Goal: Task Accomplishment & Management: Complete application form

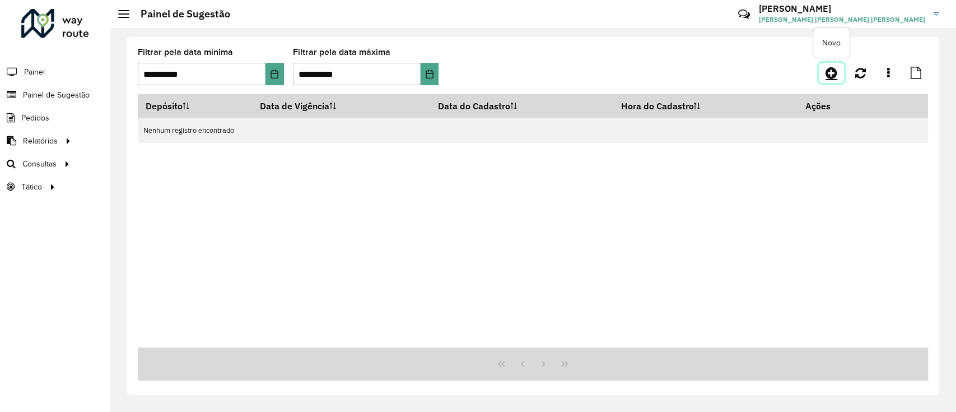
click at [828, 73] on icon at bounding box center [831, 72] width 12 height 13
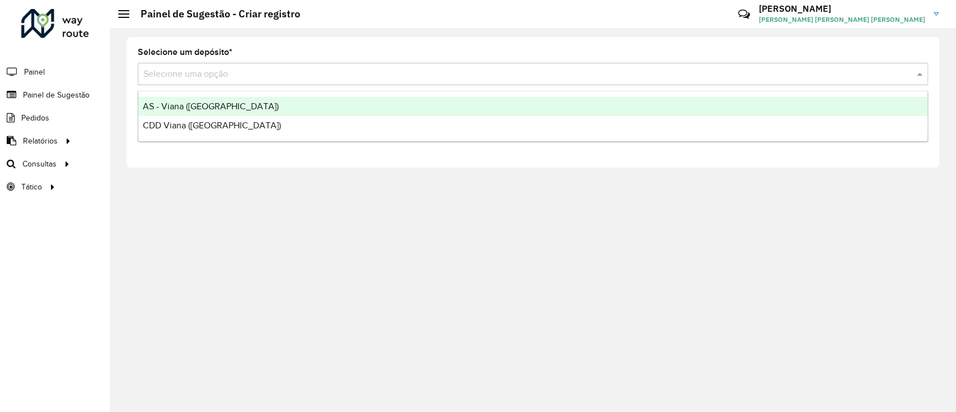
click at [301, 68] on input "text" at bounding box center [521, 74] width 756 height 13
click at [296, 108] on div "AS - Viana ([GEOGRAPHIC_DATA])" at bounding box center [532, 106] width 789 height 19
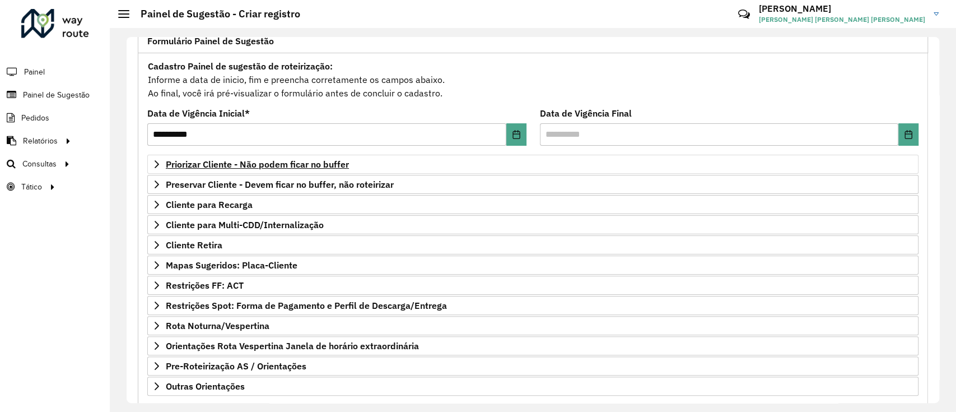
scroll to position [85, 0]
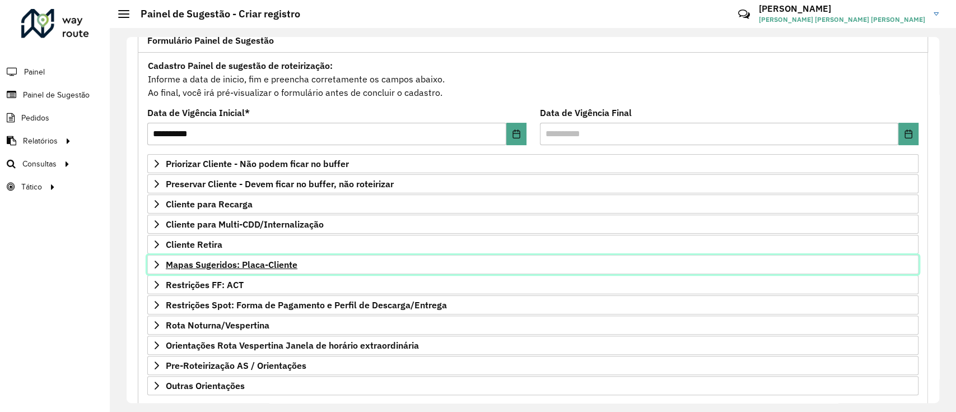
click at [217, 256] on link "Mapas Sugeridos: Placa-Cliente" at bounding box center [532, 264] width 771 height 19
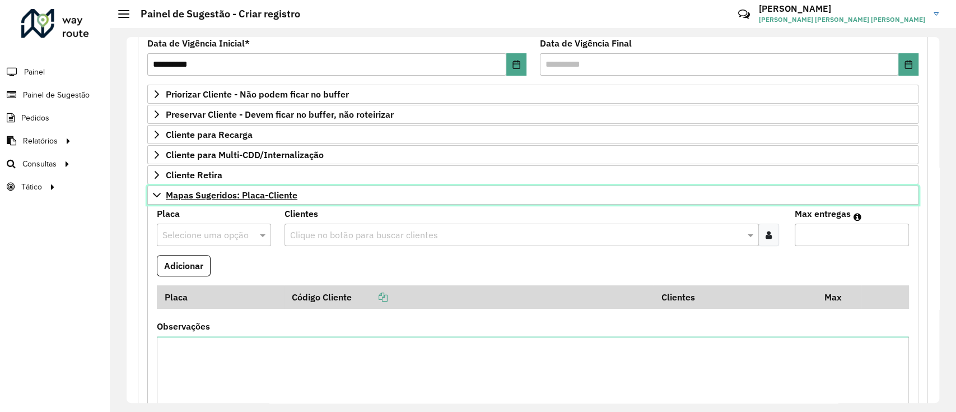
scroll to position [155, 0]
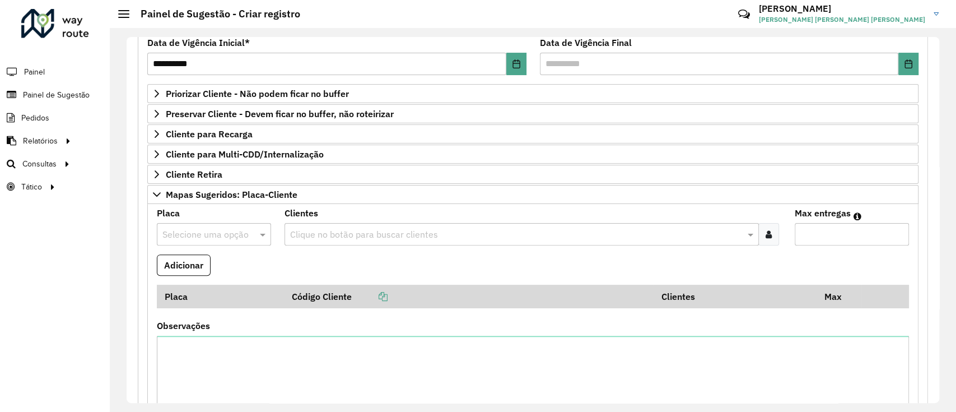
click at [213, 242] on div "Selecione uma opção" at bounding box center [214, 234] width 114 height 22
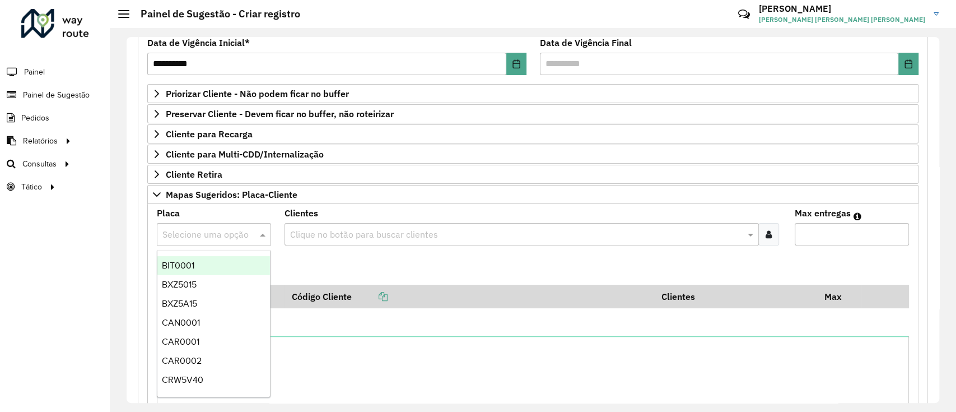
click at [213, 242] on div "Selecione uma opção" at bounding box center [214, 234] width 114 height 22
paste input "*******"
type input "*******"
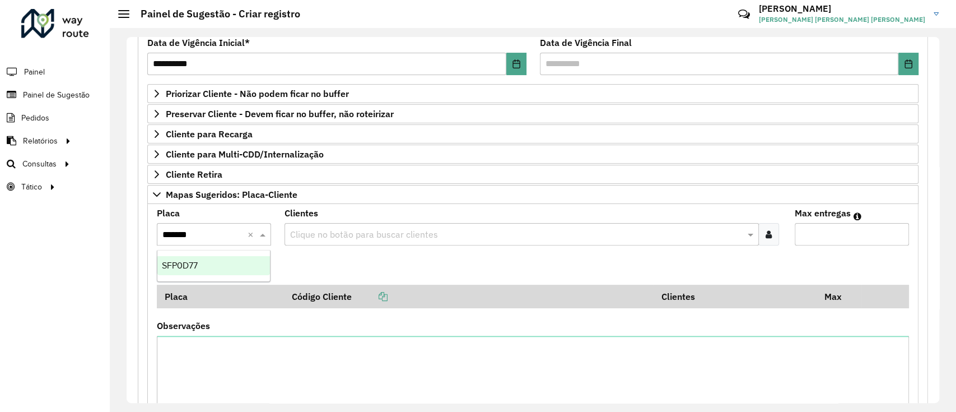
click at [217, 256] on div "SFP0D77" at bounding box center [213, 265] width 113 height 19
click at [319, 225] on div "Clique no botão para buscar clientes" at bounding box center [521, 234] width 474 height 22
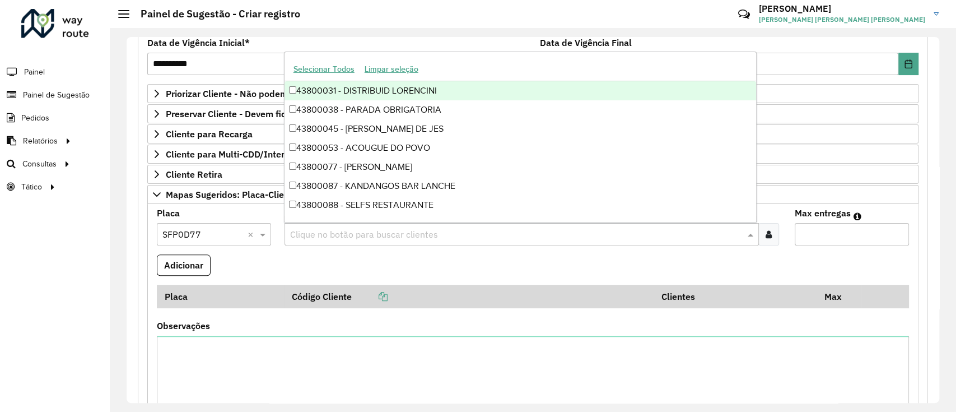
paste input "********"
type input "********"
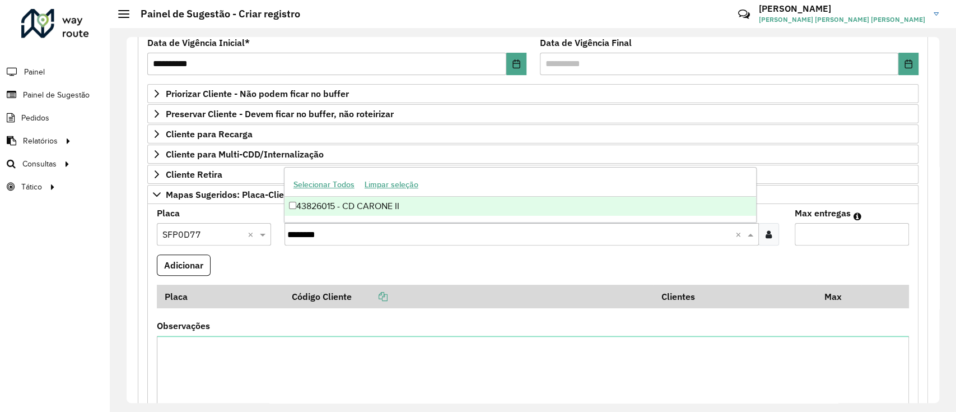
click at [361, 205] on div "43826015 - CD CARONE II" at bounding box center [519, 206] width 471 height 19
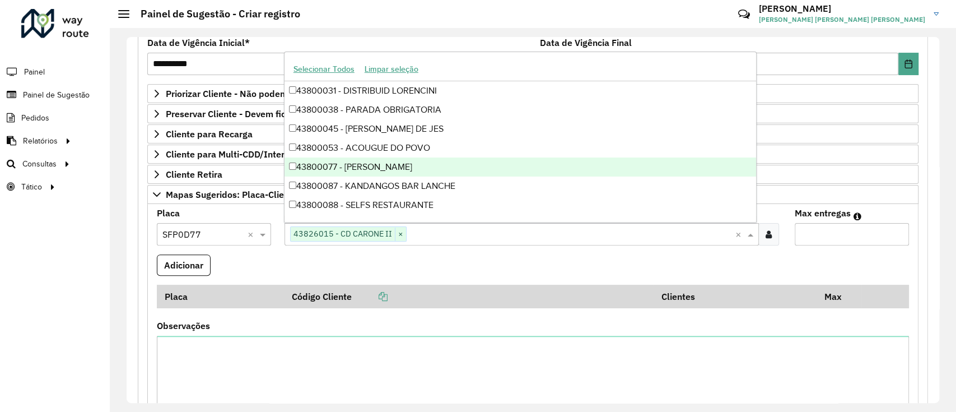
click at [843, 230] on input "Max entregas" at bounding box center [852, 234] width 114 height 22
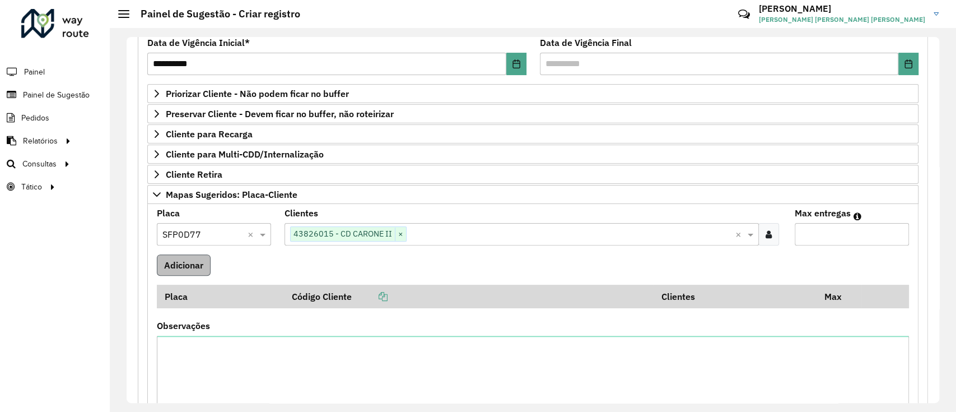
type input "*"
click at [206, 265] on button "Adicionar" at bounding box center [184, 264] width 54 height 21
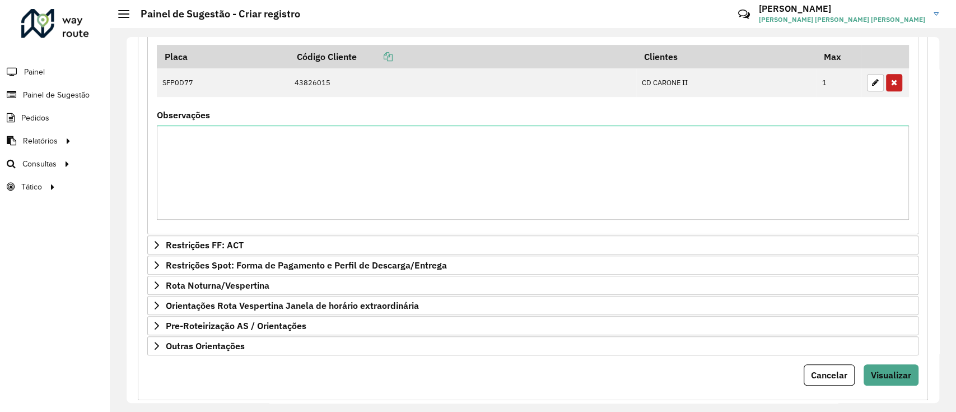
scroll to position [394, 0]
click at [895, 371] on span "Visualizar" at bounding box center [891, 375] width 40 height 11
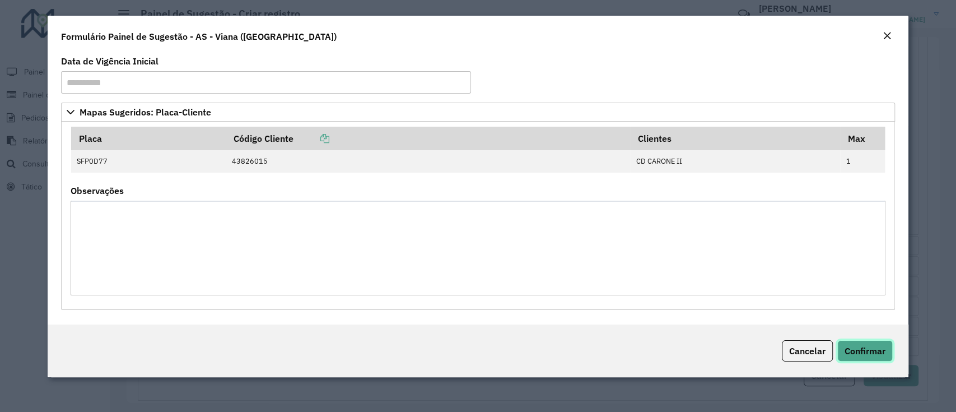
click at [873, 359] on button "Confirmar" at bounding box center [864, 350] width 55 height 21
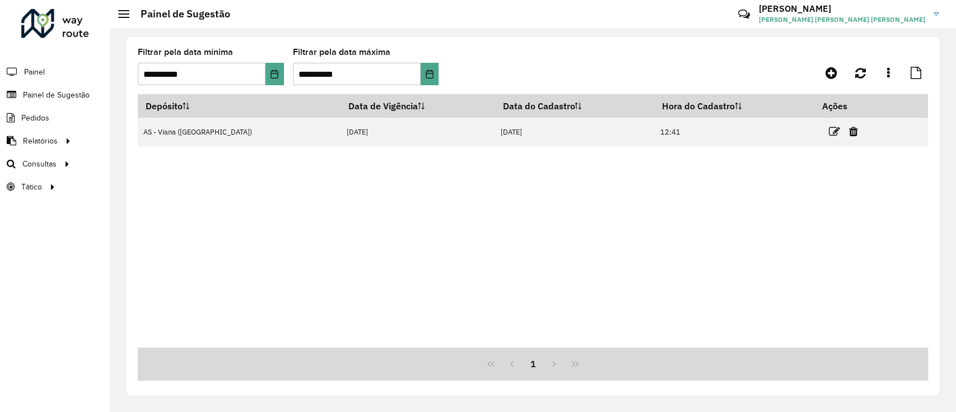
click at [357, 202] on div "Depósito Data de Vigência Data do Cadastro Hora do Cadastro Ações AS - Viana ([…" at bounding box center [533, 220] width 790 height 253
